Goal: Task Accomplishment & Management: Use online tool/utility

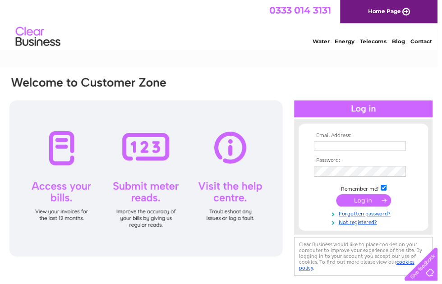
click at [338, 144] on input "text" at bounding box center [363, 148] width 93 height 10
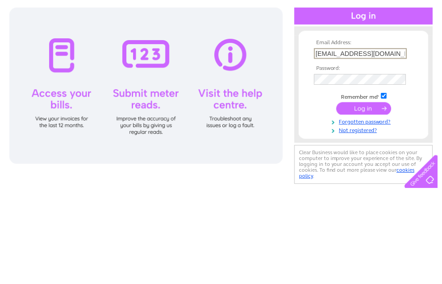
type input "Sarahepaton@hotmail.com"
click at [367, 197] on input "submit" at bounding box center [368, 203] width 56 height 13
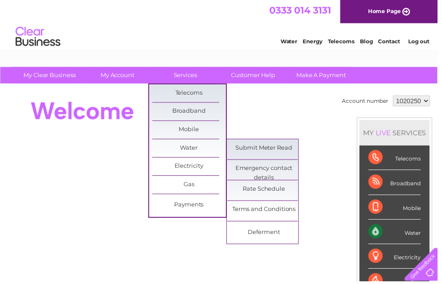
click at [278, 149] on link "Submit Meter Read" at bounding box center [267, 150] width 74 height 18
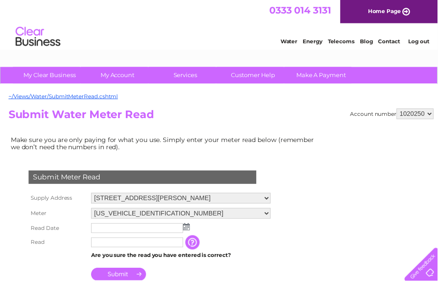
click at [116, 235] on input "text" at bounding box center [138, 231] width 93 height 10
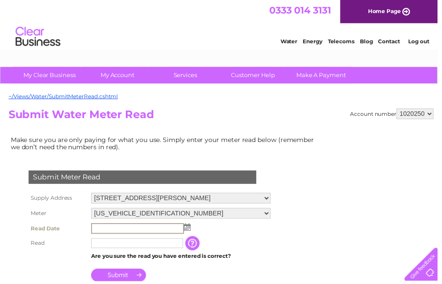
click at [191, 233] on img at bounding box center [189, 229] width 7 height 7
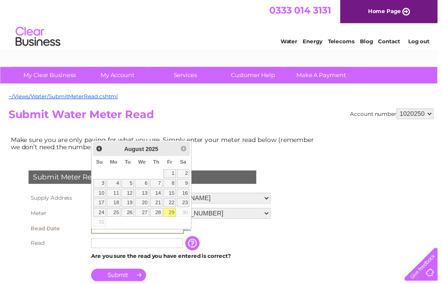
click at [176, 215] on link "29" at bounding box center [171, 214] width 13 height 9
type input "2025/08/29"
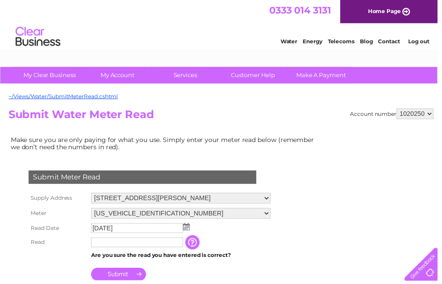
click at [110, 250] on input "text" at bounding box center [138, 245] width 93 height 10
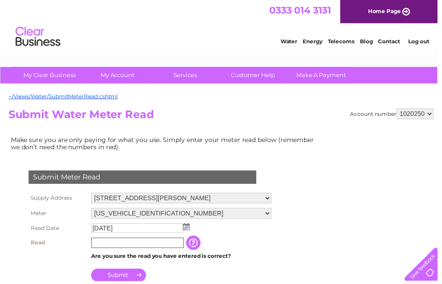
scroll to position [21, 0]
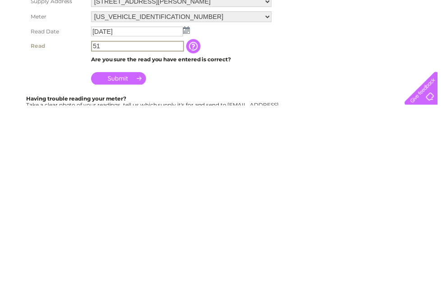
type input "51"
click at [134, 244] on td "Submit" at bounding box center [183, 255] width 187 height 22
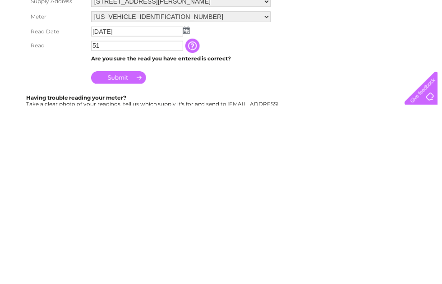
scroll to position [199, 0]
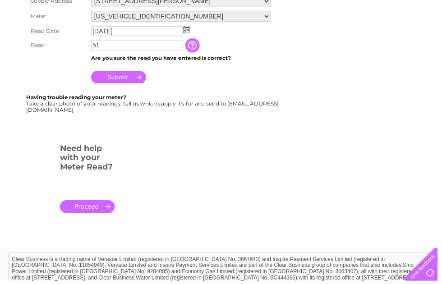
click at [135, 83] on input "Submit" at bounding box center [120, 78] width 56 height 13
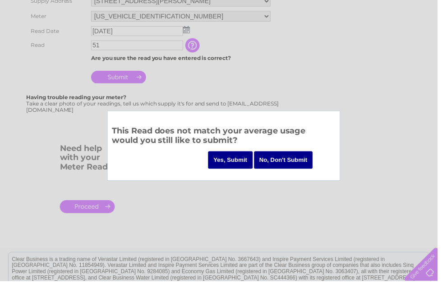
click at [231, 158] on input "Yes, Submit" at bounding box center [232, 162] width 45 height 18
